Goal: Task Accomplishment & Management: Use online tool/utility

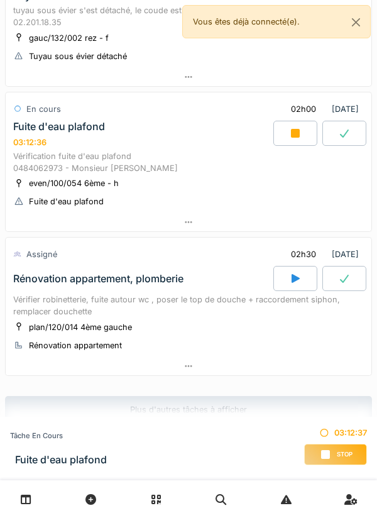
scroll to position [272, 0]
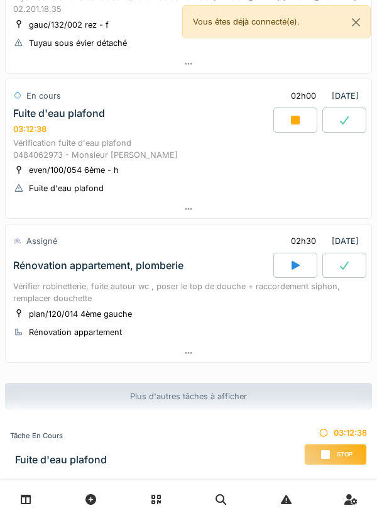
click at [314, 212] on div at bounding box center [189, 209] width 366 height 18
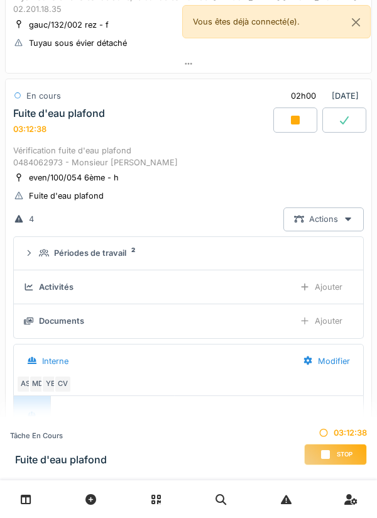
scroll to position [300, 0]
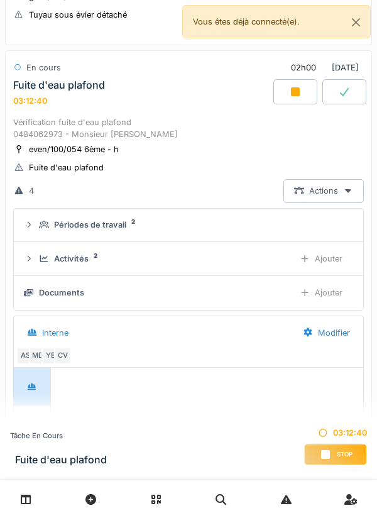
click at [329, 261] on div "Ajouter" at bounding box center [321, 258] width 64 height 23
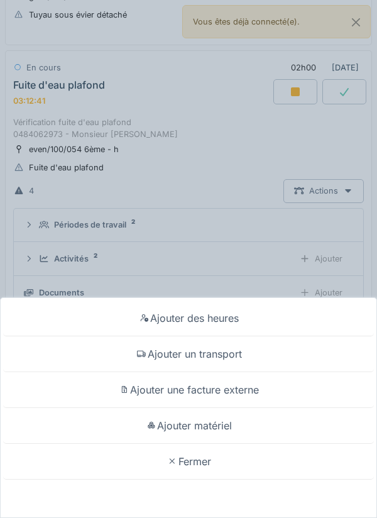
click at [312, 244] on div "Ajouter des heures Ajouter un transport Ajouter une facture externe Ajouter mat…" at bounding box center [188, 259] width 377 height 518
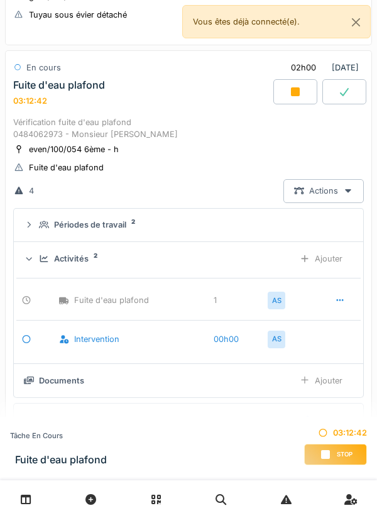
click at [260, 266] on div "Activités 2 Ajouter" at bounding box center [188, 258] width 329 height 23
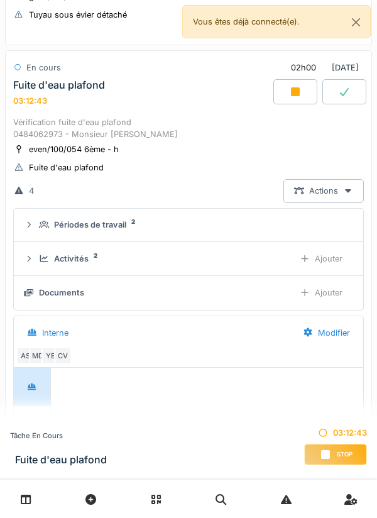
click at [332, 285] on div "Ajouter" at bounding box center [321, 292] width 64 height 23
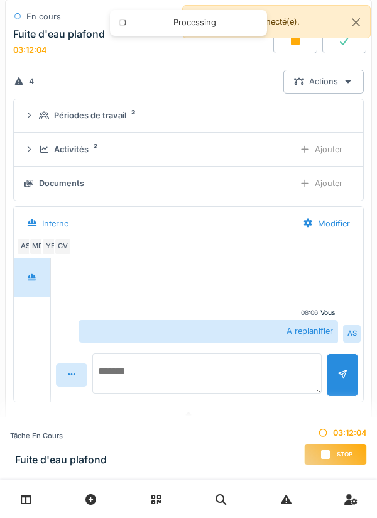
click at [288, 368] on textarea at bounding box center [206, 373] width 229 height 40
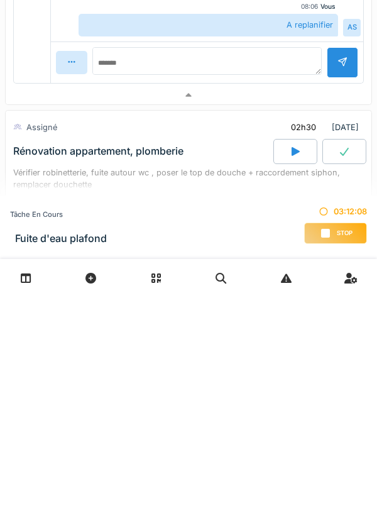
click at [304, 325] on div at bounding box center [189, 316] width 366 height 18
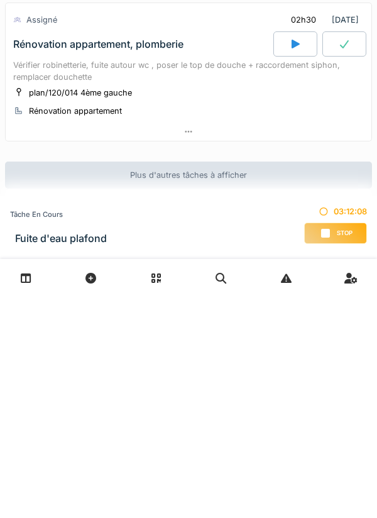
scroll to position [272, 0]
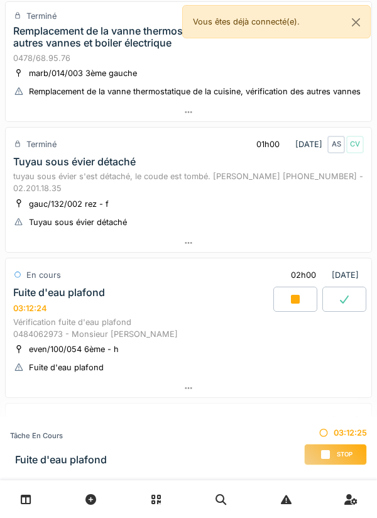
click at [333, 194] on div "tuyau sous évier s'est détaché, le coude est tombé. [PERSON_NAME] [PHONE_NUMBER…" at bounding box center [188, 182] width 351 height 24
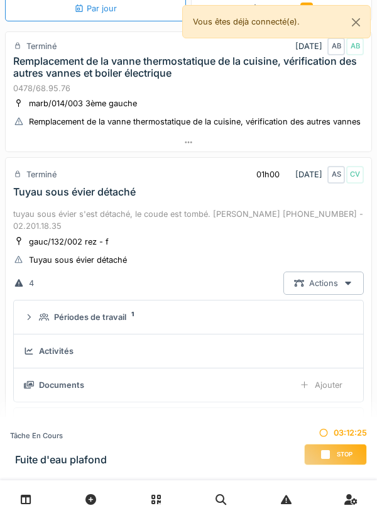
scroll to position [170, 0]
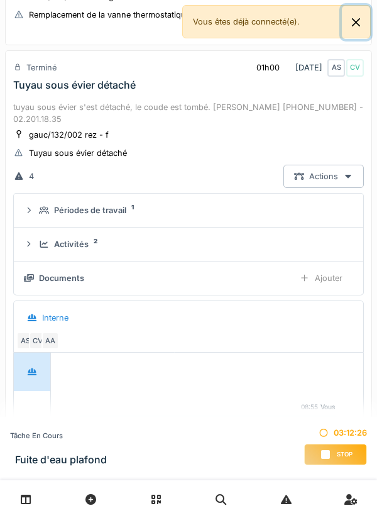
click at [364, 26] on button "Close" at bounding box center [356, 22] width 28 height 33
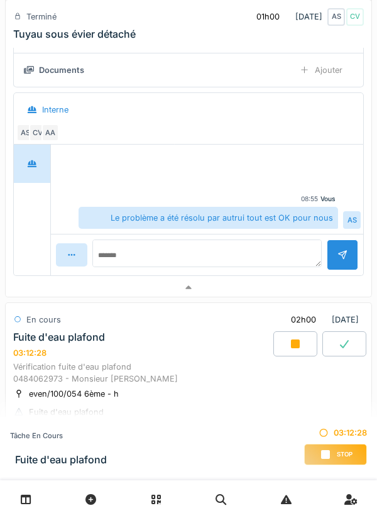
click at [282, 290] on div at bounding box center [189, 287] width 366 height 18
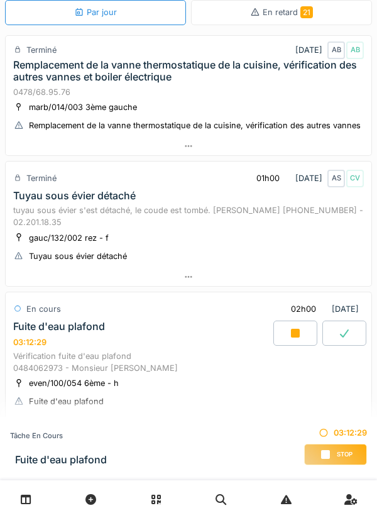
scroll to position [0, 0]
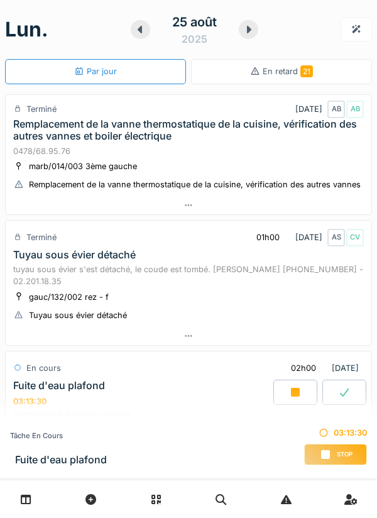
click at [254, 35] on div at bounding box center [248, 29] width 19 height 19
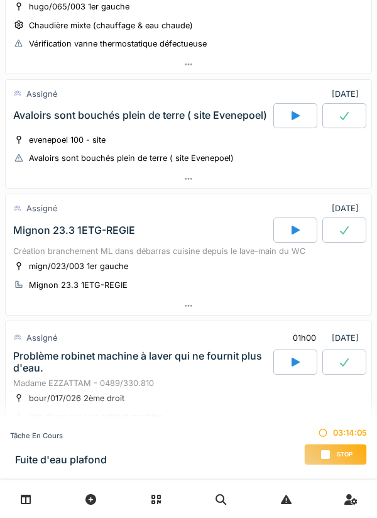
scroll to position [155, 0]
